Goal: Task Accomplishment & Management: Manage account settings

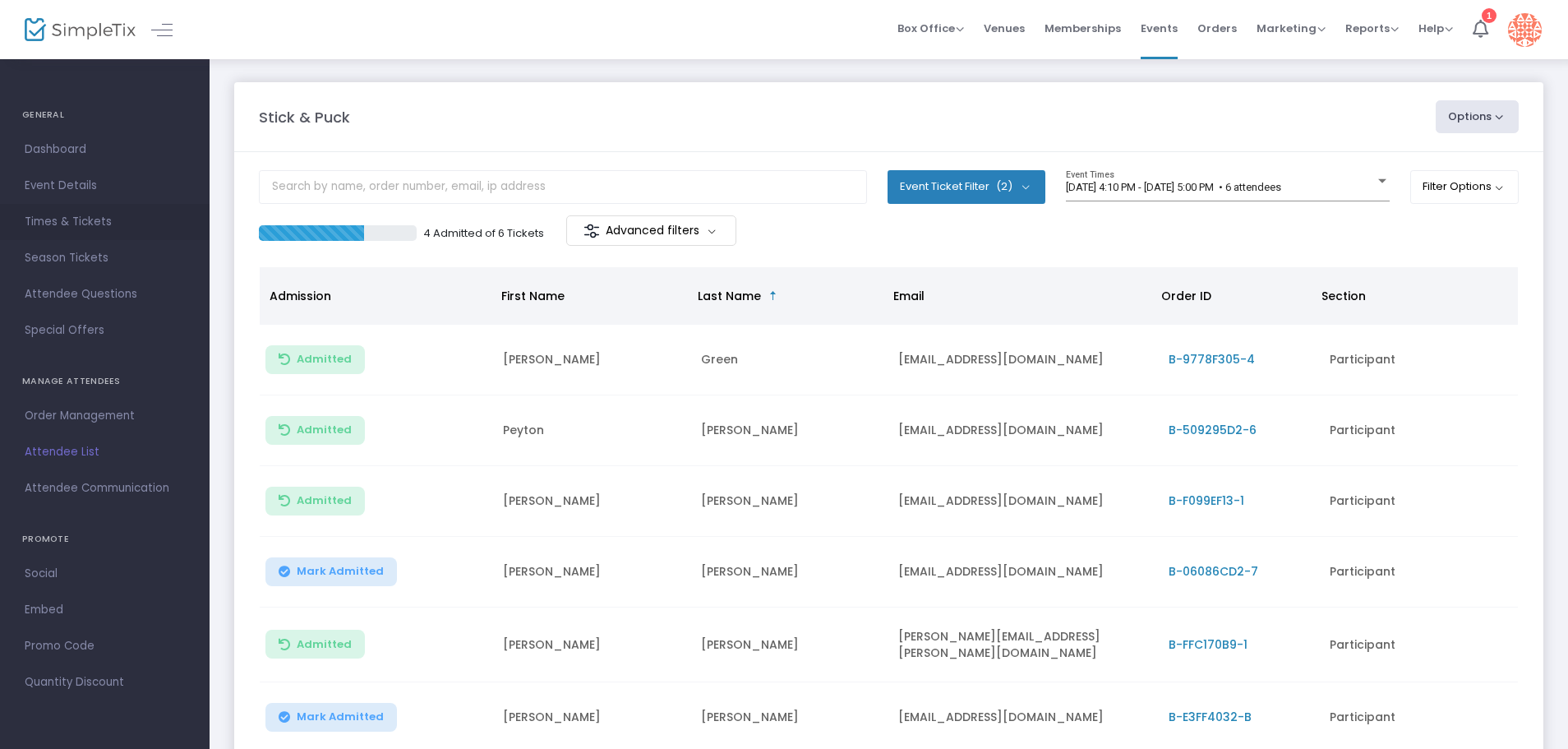
click at [95, 222] on span "Times & Tickets" at bounding box center [104, 222] width 160 height 21
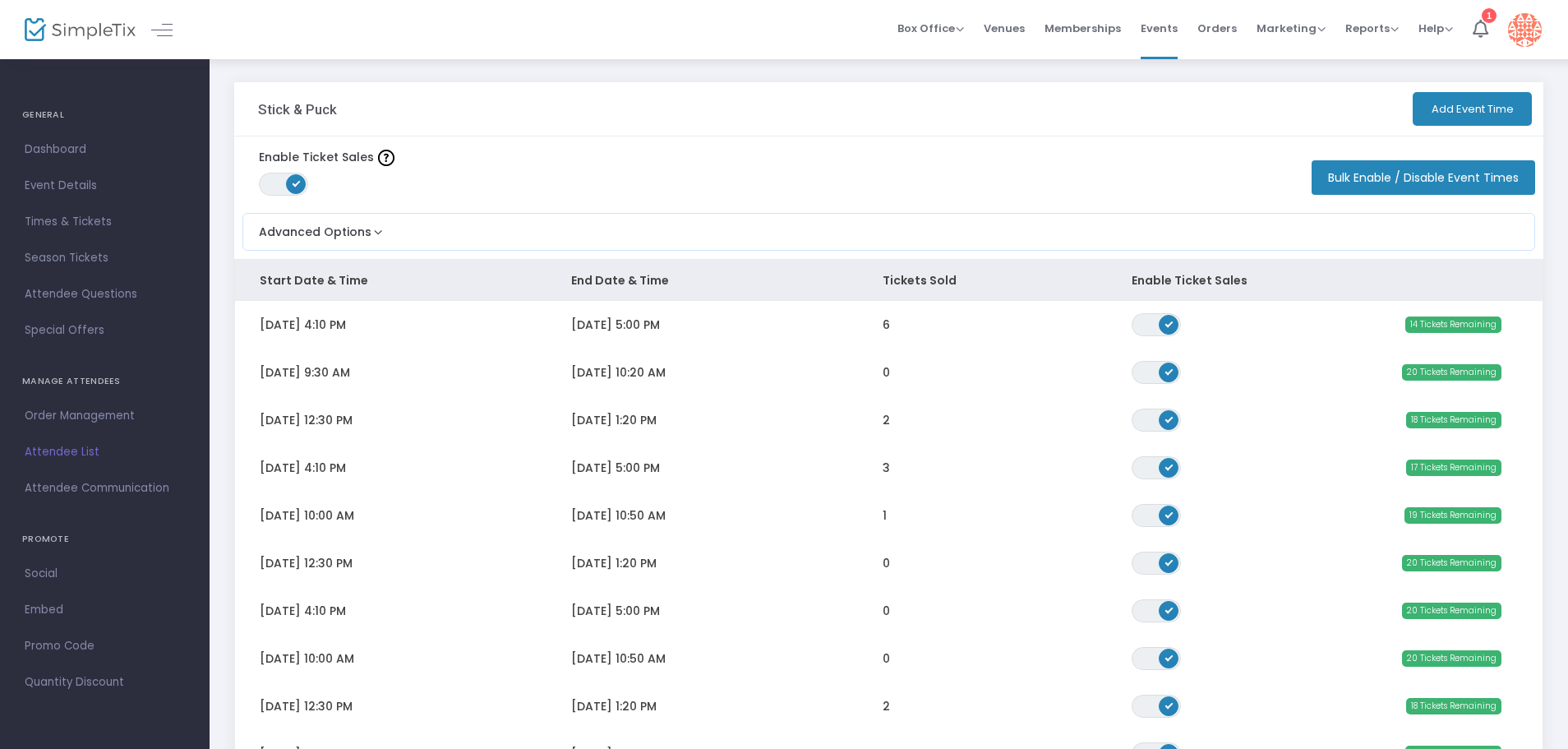
click at [644, 332] on span "[DATE] 5:00 PM" at bounding box center [615, 324] width 89 height 16
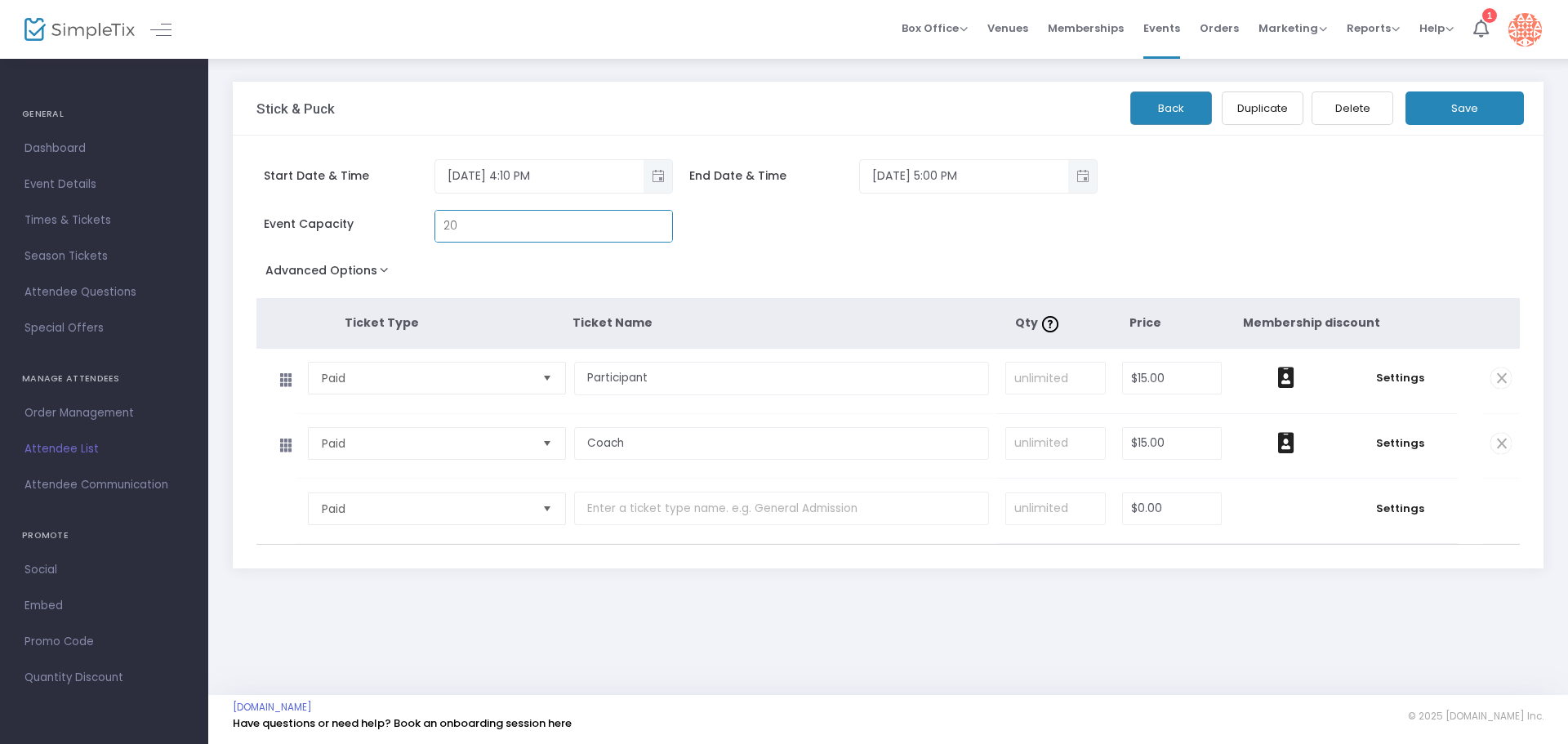
click at [480, 221] on input "20" at bounding box center [553, 226] width 237 height 31
type input "18"
click at [1474, 106] on button "Save" at bounding box center [1464, 108] width 118 height 33
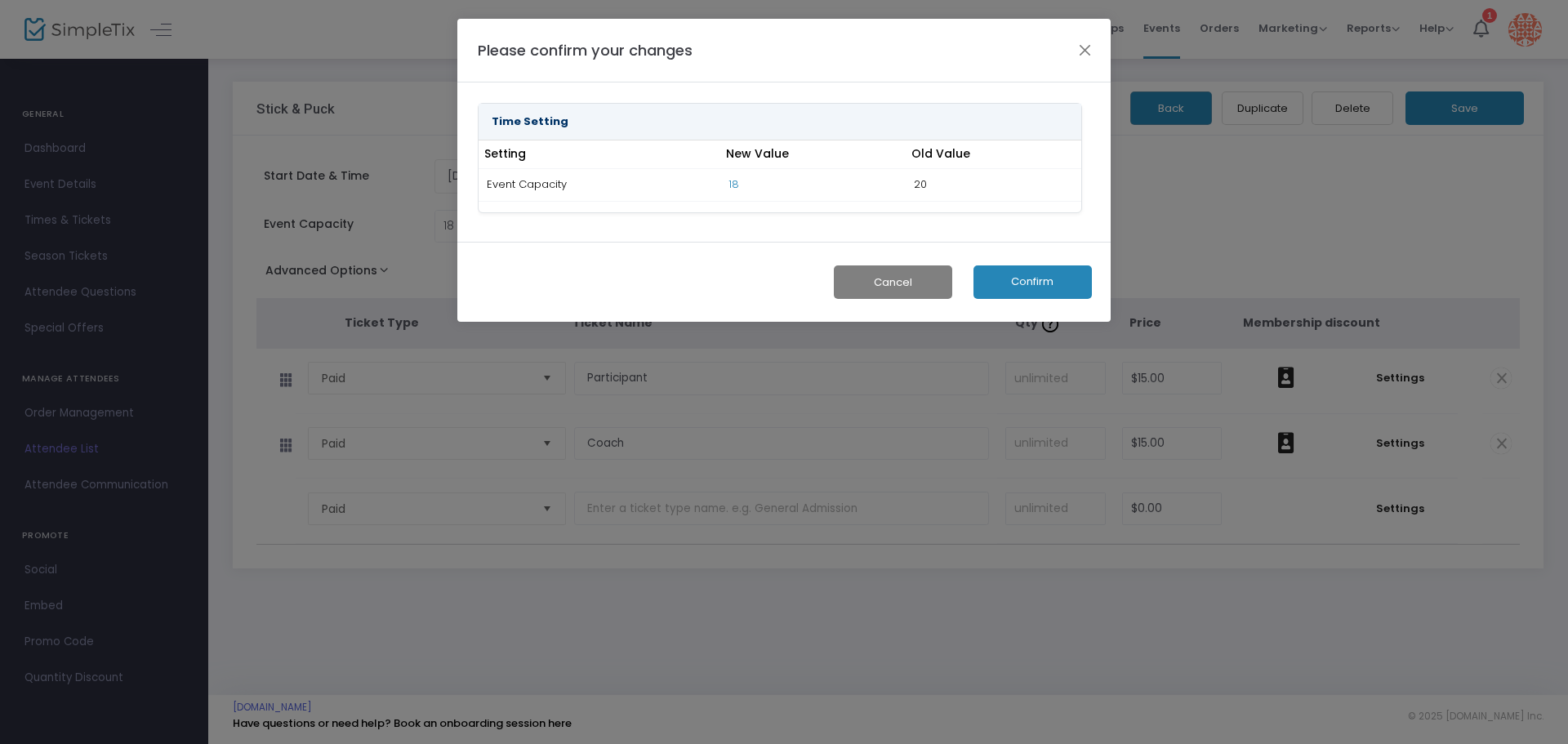
click at [1018, 273] on button "Confirm" at bounding box center [1032, 282] width 118 height 33
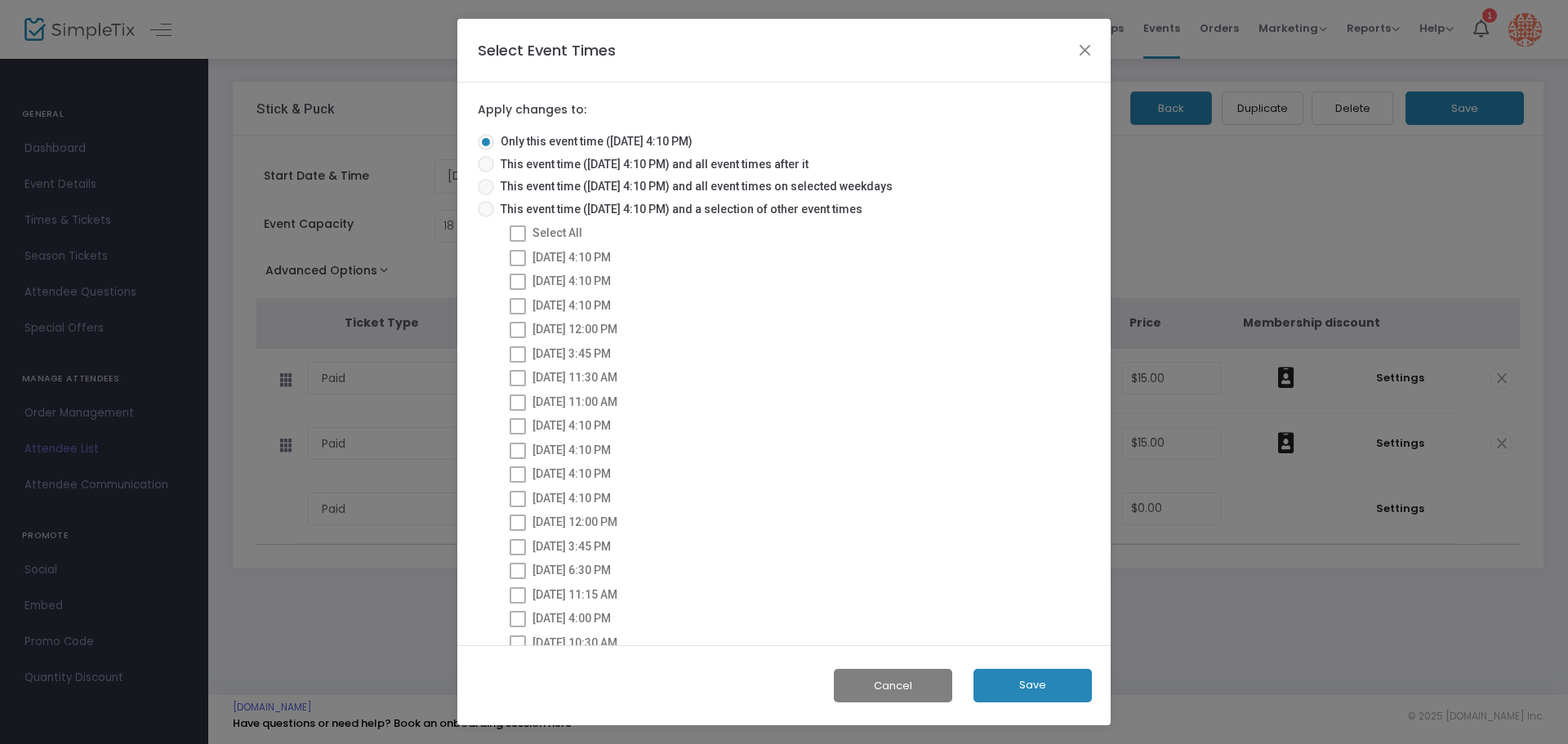
click at [1071, 681] on button "Save" at bounding box center [1032, 685] width 118 height 33
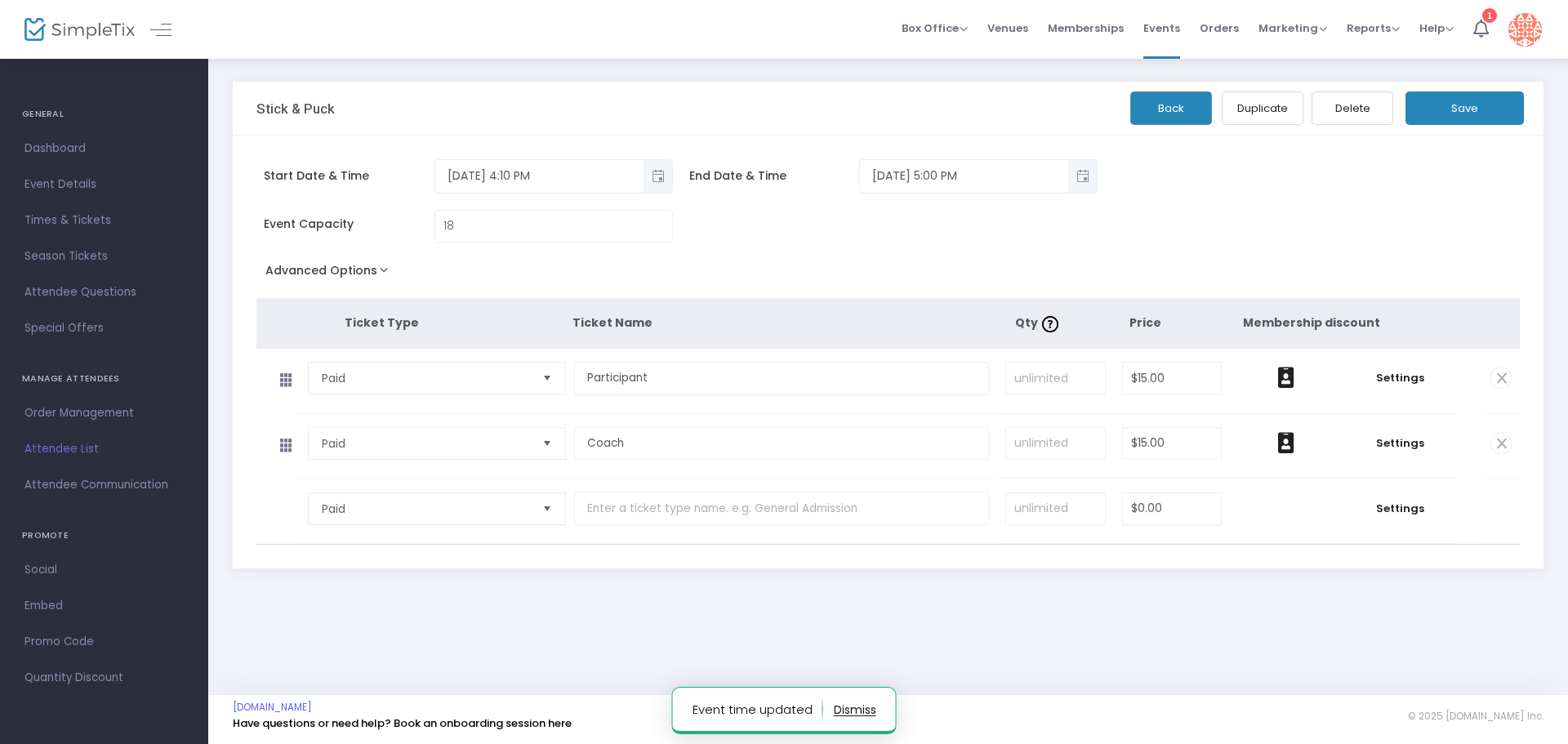
click at [1166, 102] on button "Back" at bounding box center [1171, 108] width 82 height 33
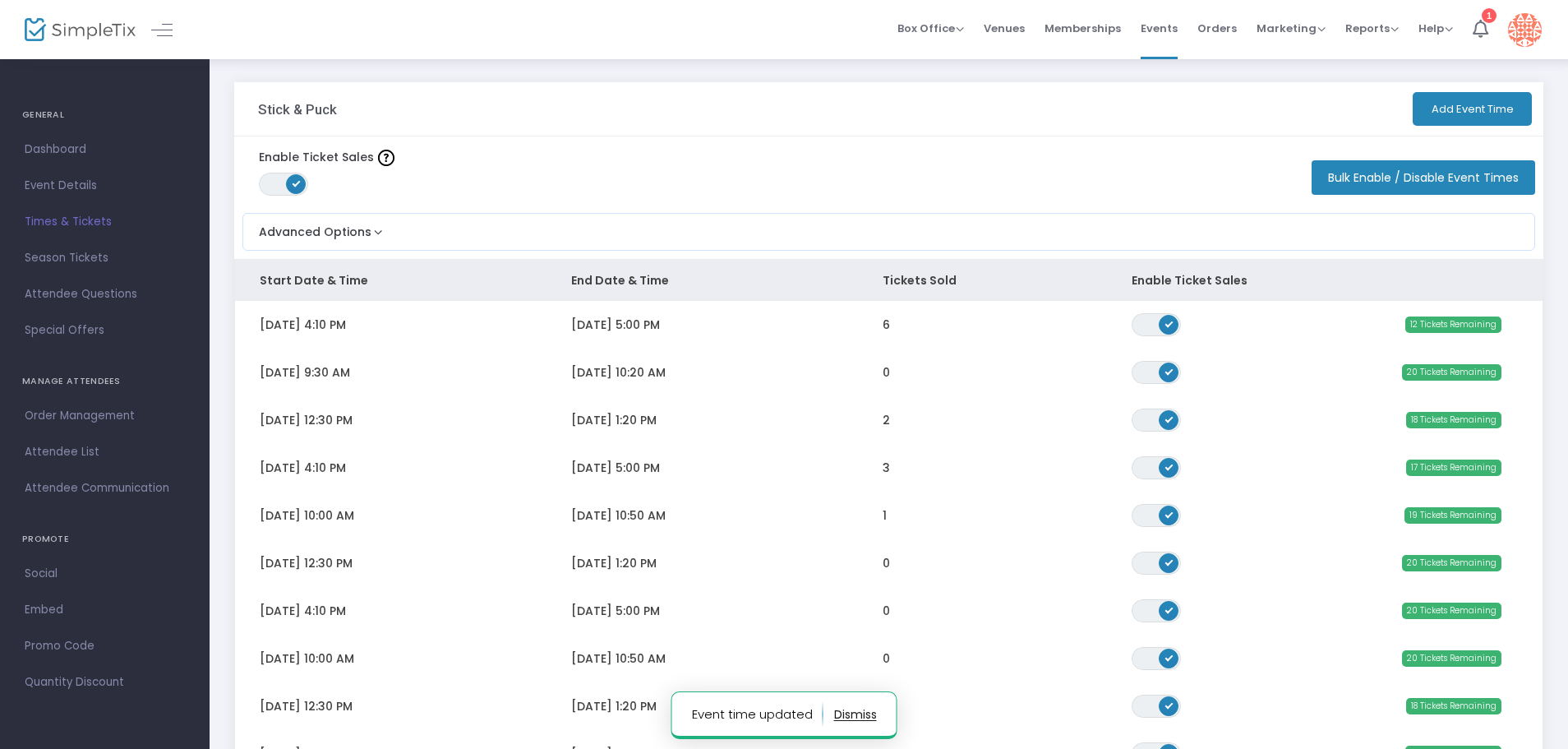
click at [96, 222] on span "Times & Tickets" at bounding box center [104, 222] width 160 height 21
